Goal: Transaction & Acquisition: Purchase product/service

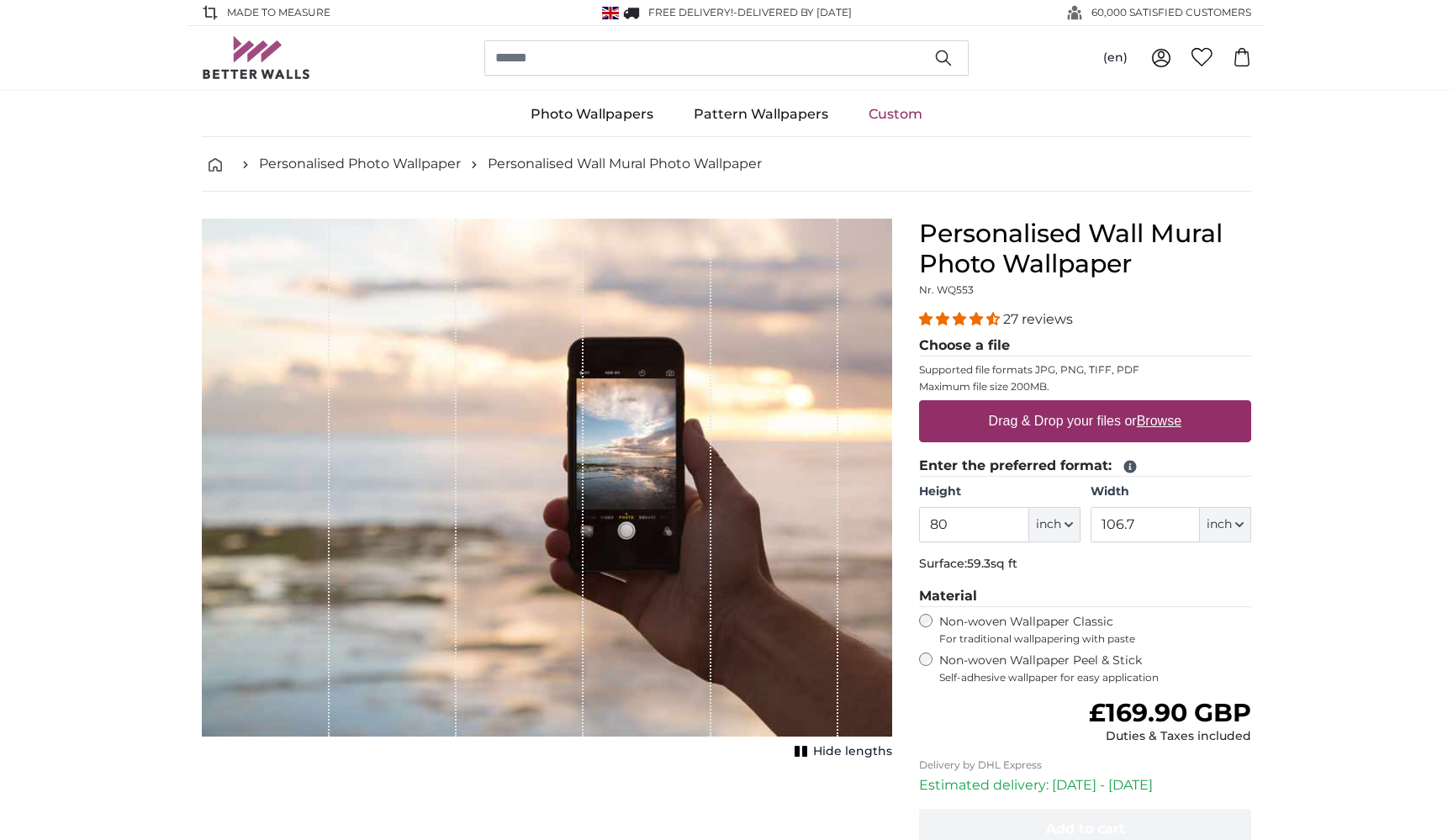
click at [981, 522] on input "80" at bounding box center [973, 525] width 109 height 36
click at [1062, 527] on button "inch" at bounding box center [1054, 525] width 52 height 36
click at [1059, 569] on link "Centimeter (cm)" at bounding box center [1054, 569] width 148 height 30
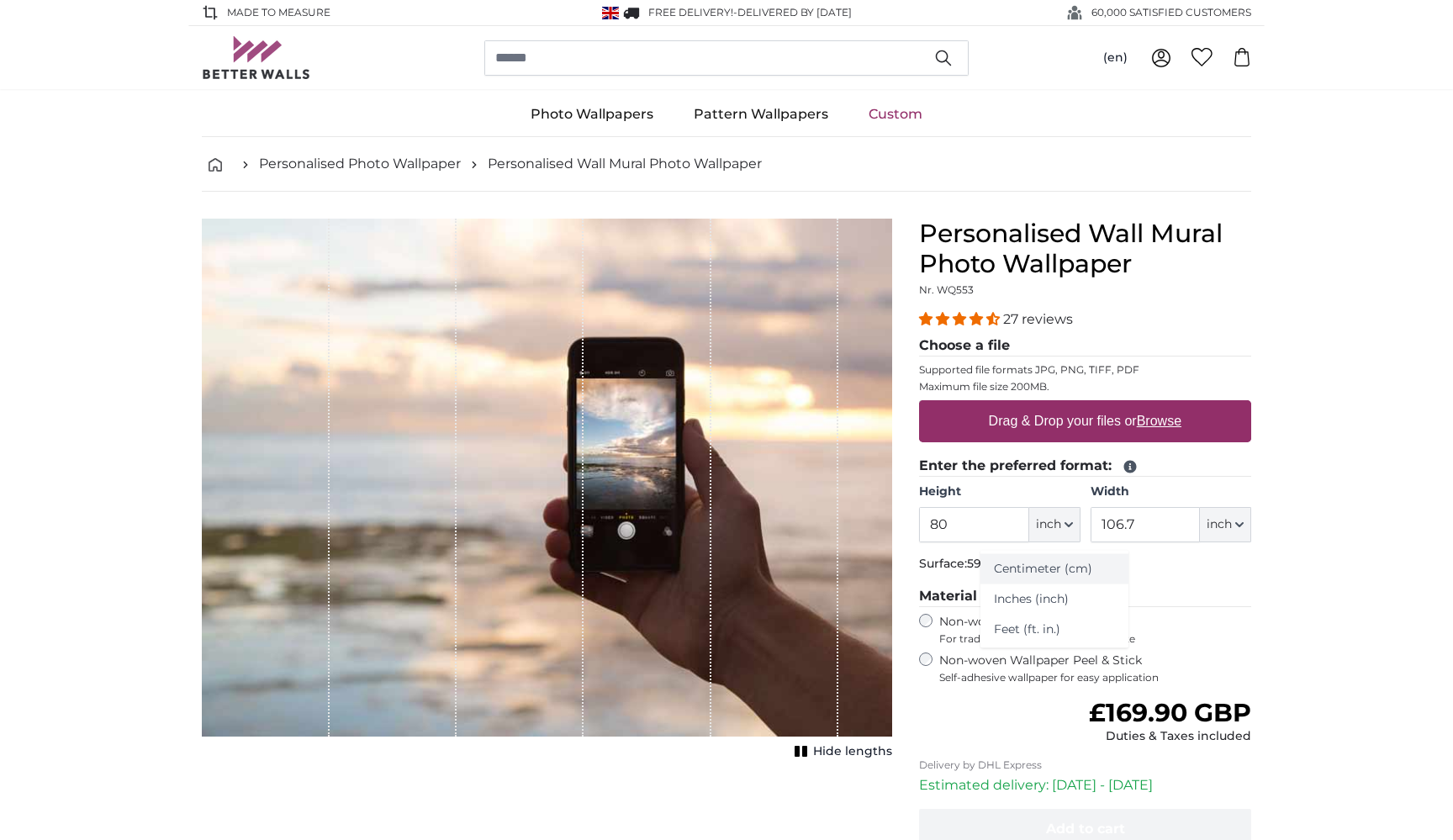
type input "203.2"
type input "271.1"
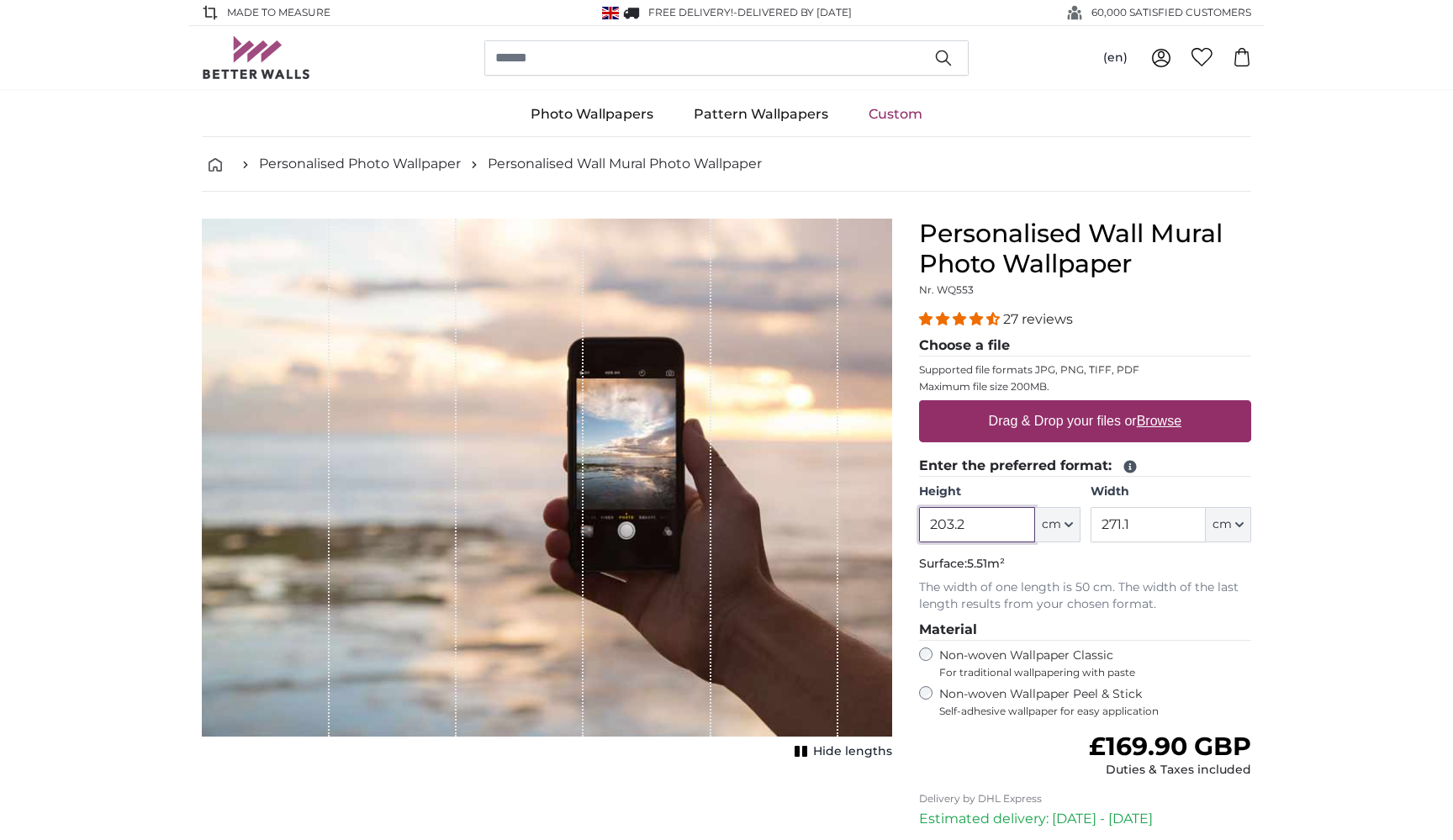
click at [972, 529] on input "203.2" at bounding box center [976, 525] width 115 height 36
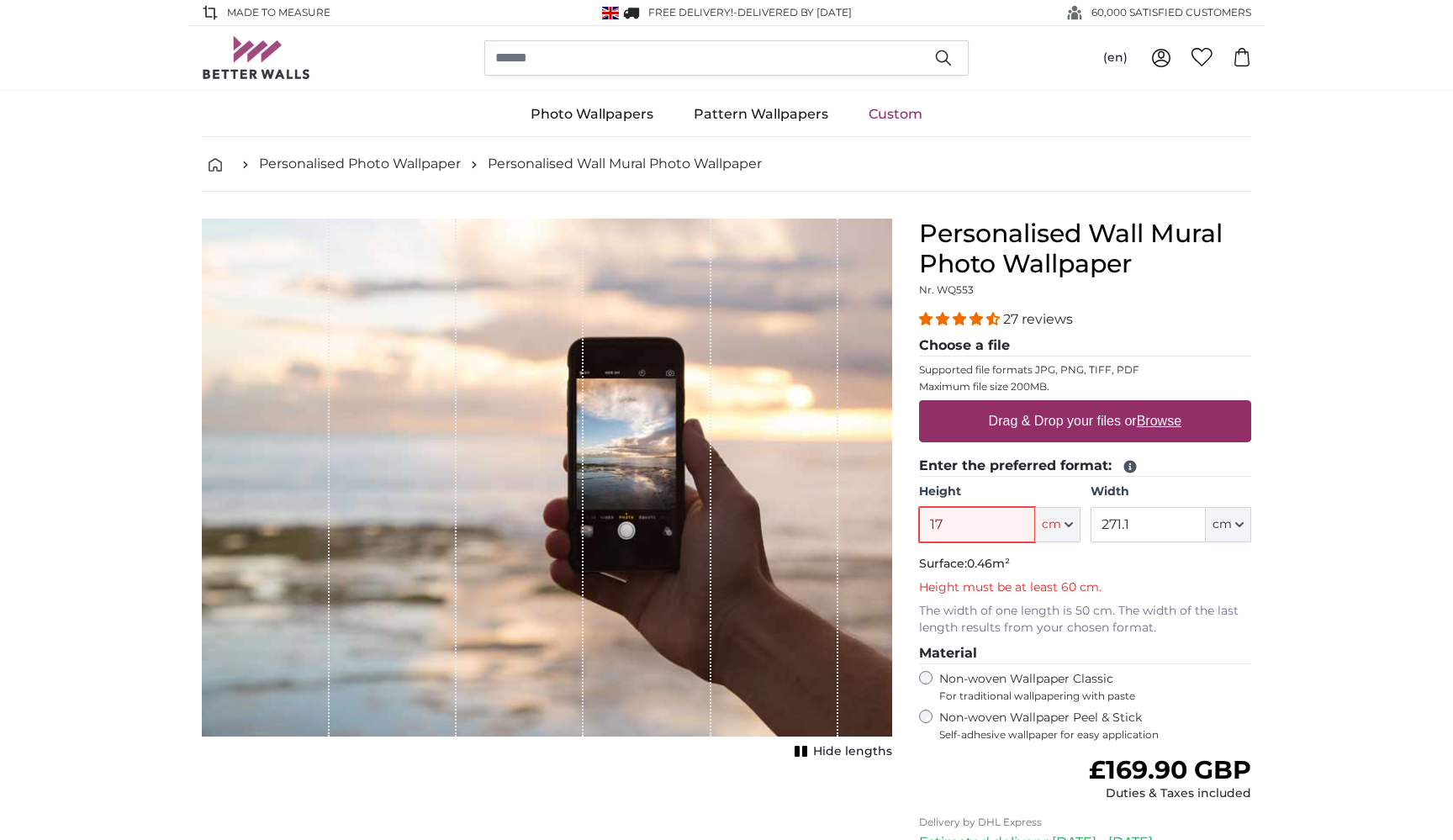
type input "17"
click at [1157, 530] on input "271.1" at bounding box center [1148, 525] width 115 height 36
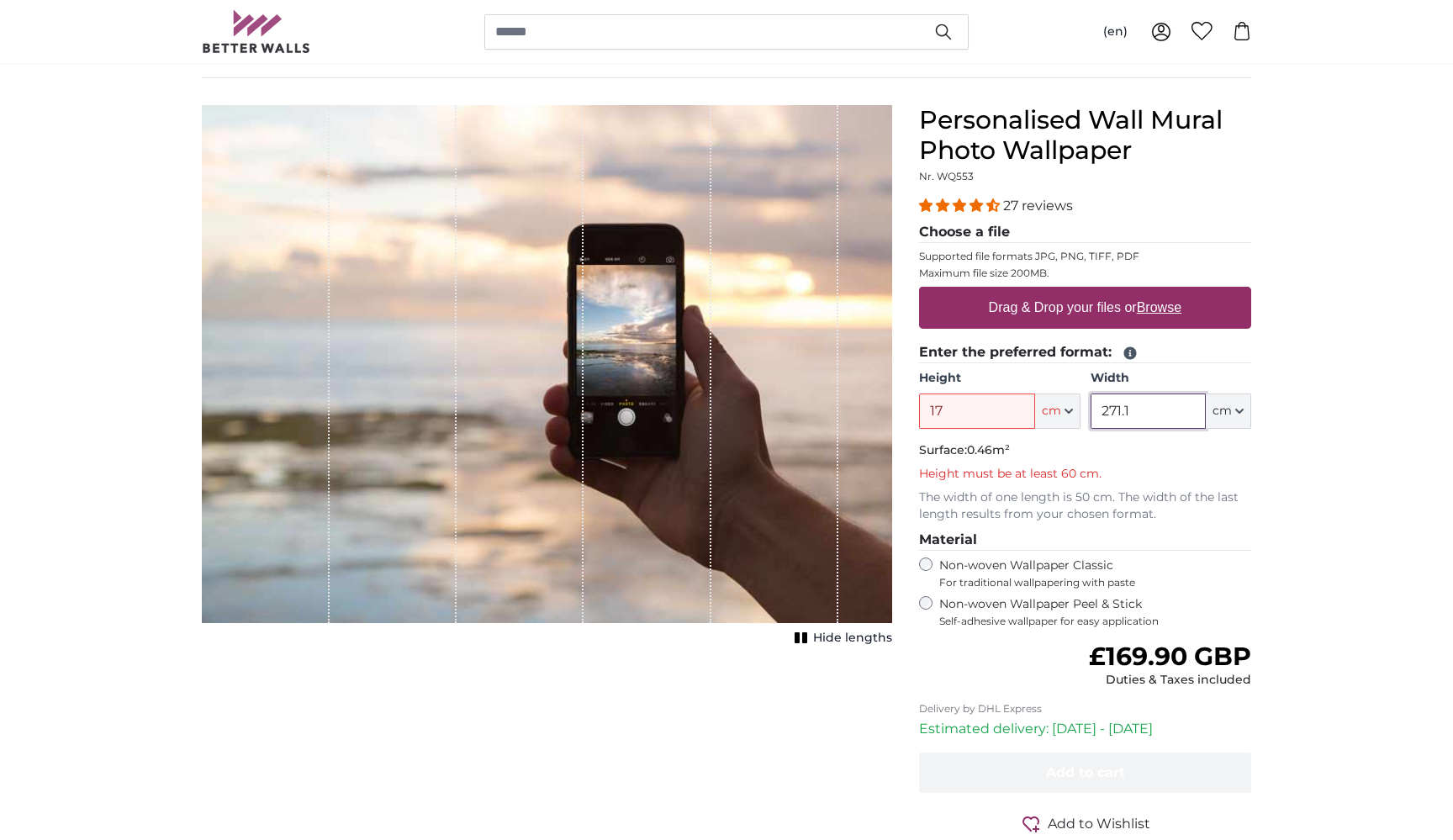
scroll to position [115, 0]
